Goal: Task Accomplishment & Management: Manage account settings

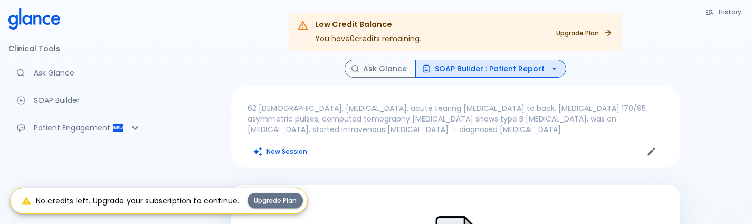
scroll to position [177, 0]
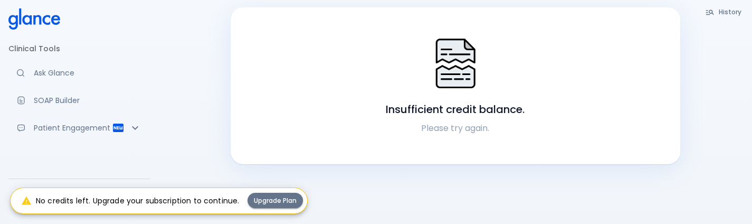
click at [45, 165] on div "Clinical Tools Ask Glance SOAP Builder Patient Engagement Note Taking Support H…" at bounding box center [79, 112] width 158 height 224
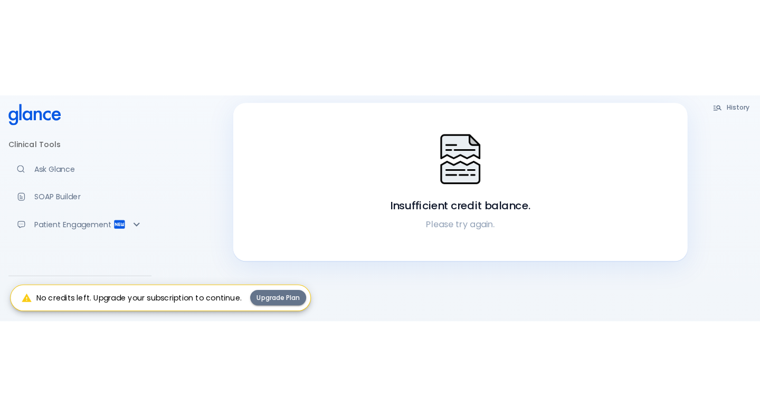
scroll to position [25, 0]
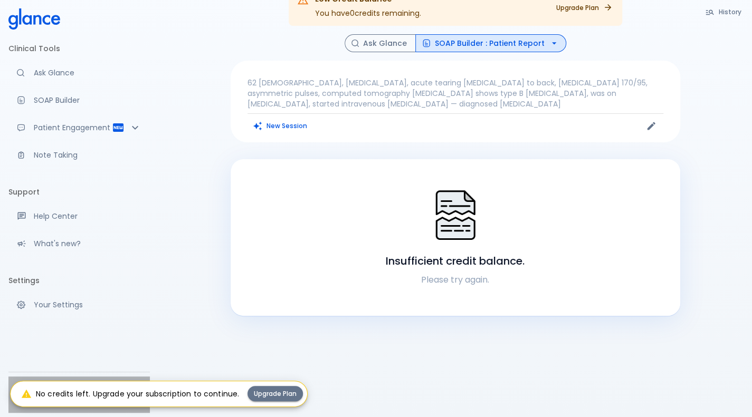
click at [9, 223] on div "PROD test PRODTEST" at bounding box center [78, 395] width 141 height 36
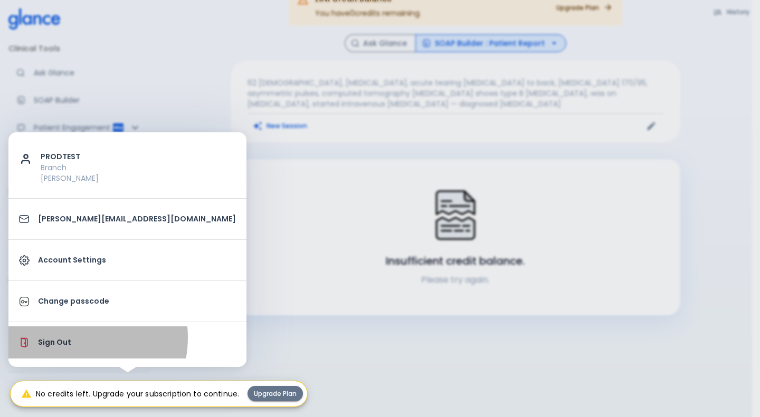
click at [72, 223] on p "Sign Out" at bounding box center [137, 342] width 198 height 11
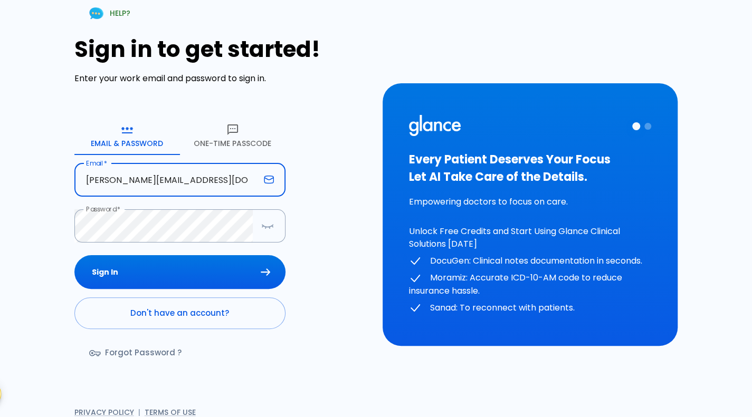
click at [182, 184] on input "[PERSON_NAME][EMAIL_ADDRESS][DOMAIN_NAME]" at bounding box center [166, 180] width 185 height 33
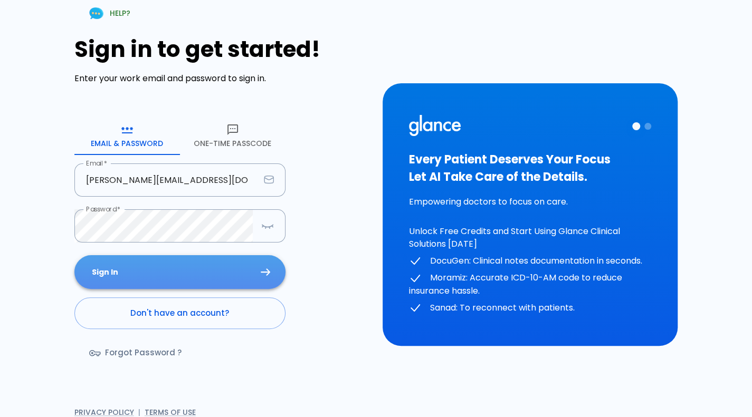
click at [143, 223] on button "Sign In" at bounding box center [179, 272] width 211 height 34
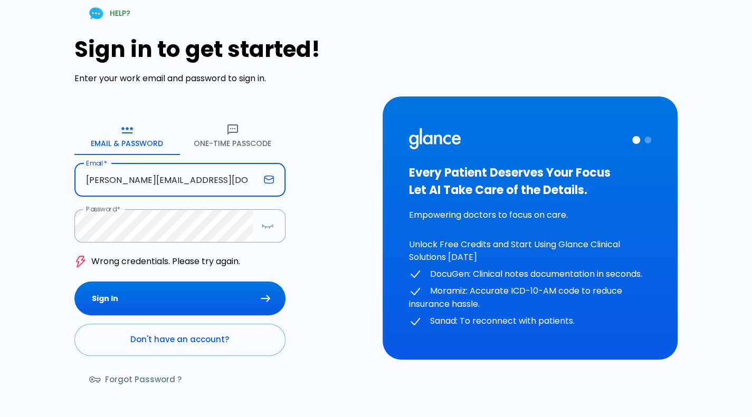
click at [228, 185] on input "[PERSON_NAME][EMAIL_ADDRESS][DOMAIN_NAME]" at bounding box center [166, 180] width 185 height 33
click at [243, 184] on input "[PERSON_NAME][EMAIL_ADDRESS][DOMAIN_NAME]" at bounding box center [166, 180] width 185 height 33
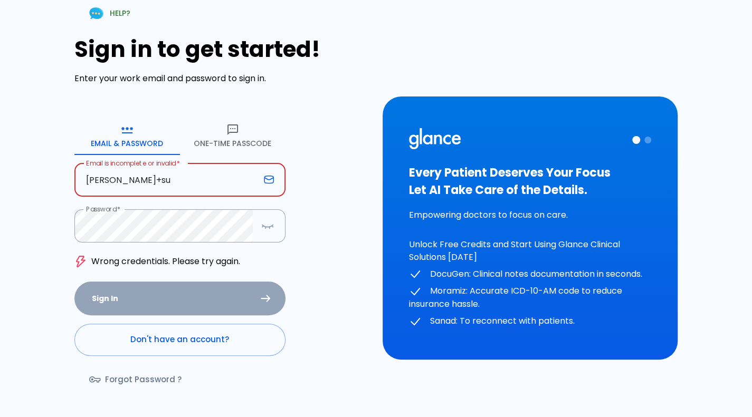
type input "[PERSON_NAME][EMAIL_ADDRESS][DOMAIN_NAME]"
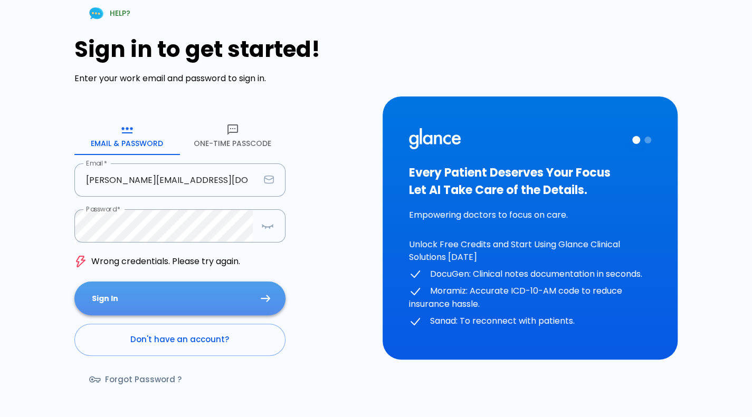
click at [233, 223] on button "Sign In" at bounding box center [179, 299] width 211 height 34
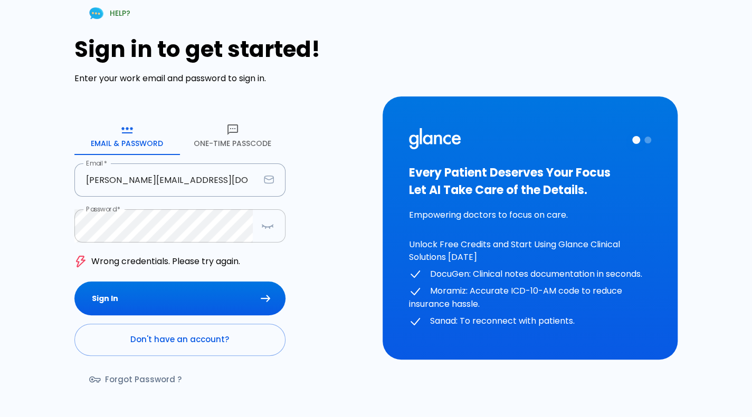
drag, startPoint x: 3, startPoint y: 216, endPoint x: 274, endPoint y: 231, distance: 272.1
click at [274, 223] on div "HELP? Sign in to get started! Enter your work email and password to sign in. Em…" at bounding box center [376, 228] width 752 height 456
click at [274, 223] on button "button" at bounding box center [267, 226] width 21 height 22
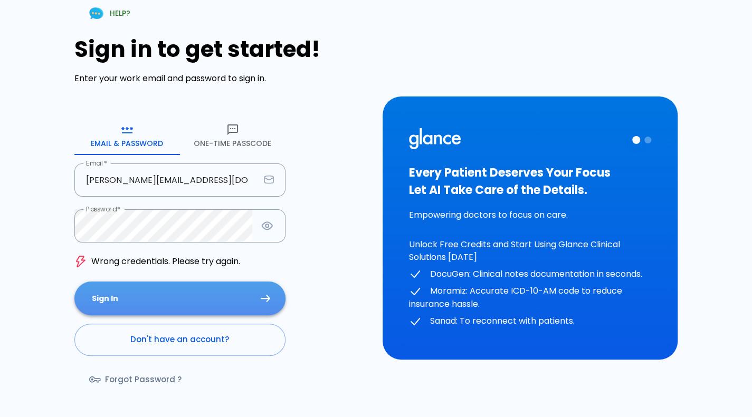
click at [207, 223] on button "Sign In" at bounding box center [179, 299] width 211 height 34
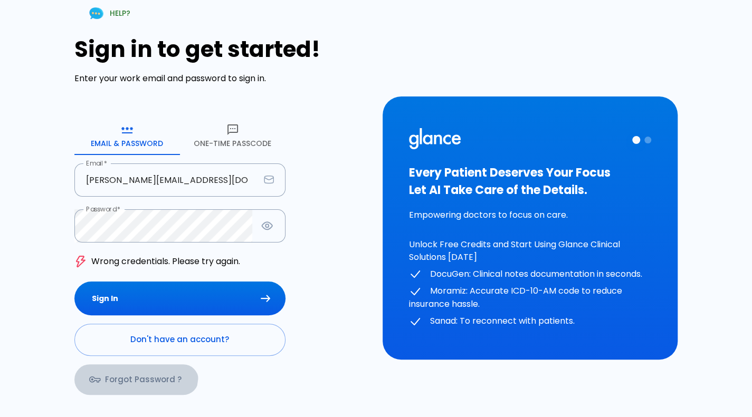
click at [132, 223] on link "Forgot Password ?" at bounding box center [136, 380] width 124 height 31
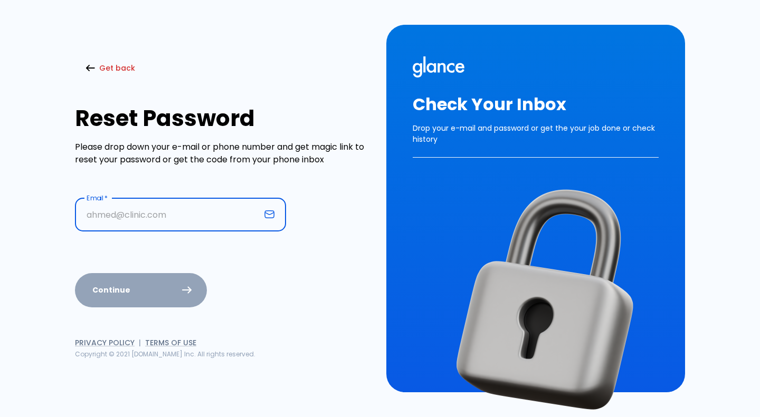
click at [119, 219] on input "Email   *" at bounding box center [167, 214] width 185 height 33
type input "[PERSON_NAME][EMAIL_ADDRESS][DOMAIN_NAME]"
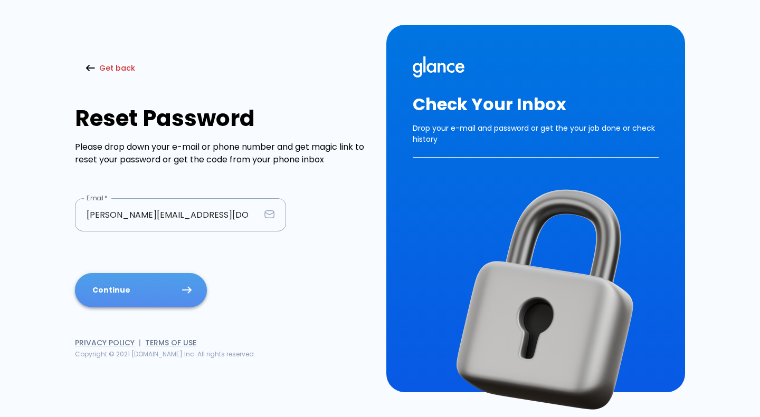
click at [167, 223] on button "Continue" at bounding box center [141, 290] width 132 height 34
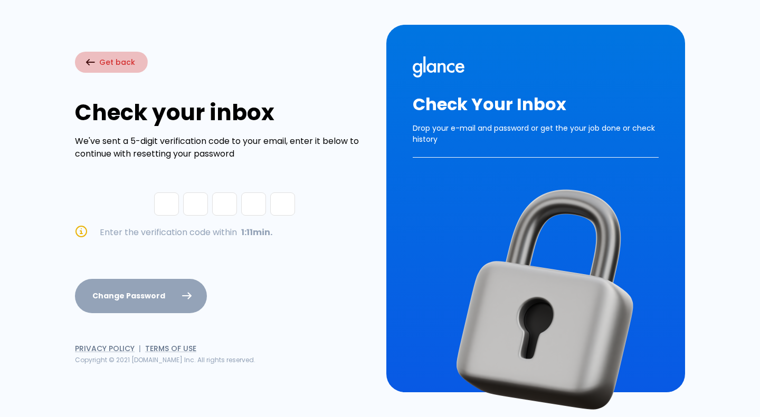
click at [107, 60] on button "Get back" at bounding box center [111, 63] width 73 height 22
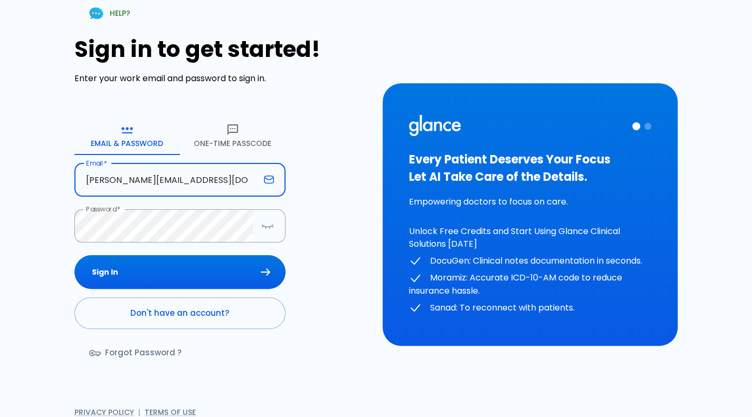
click at [180, 185] on input "[PERSON_NAME][EMAIL_ADDRESS][DOMAIN_NAME]" at bounding box center [166, 180] width 185 height 33
type input "[PERSON_NAME][EMAIL_ADDRESS][DOMAIN_NAME]"
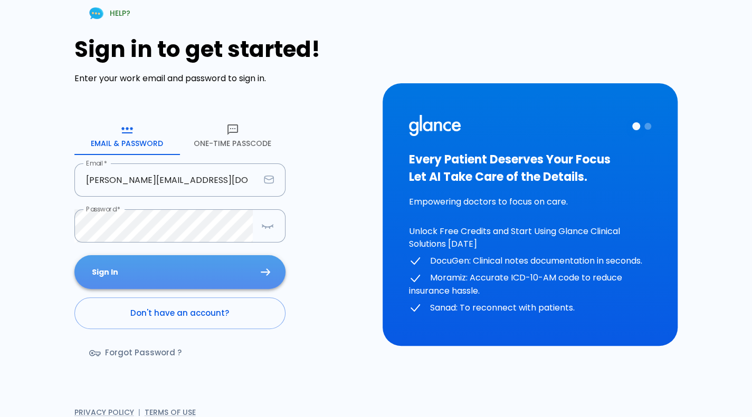
click at [216, 223] on button "Sign In" at bounding box center [179, 272] width 211 height 34
